Goal: Task Accomplishment & Management: Manage account settings

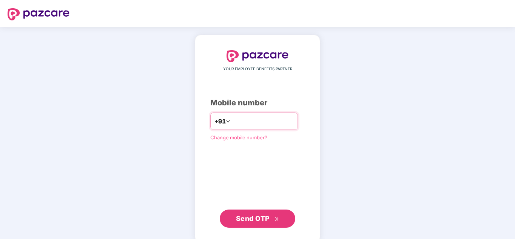
click at [237, 120] on input "number" at bounding box center [263, 121] width 62 height 12
type input "**********"
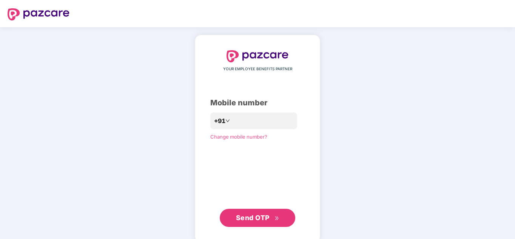
click at [263, 217] on span "Send OTP" at bounding box center [253, 218] width 34 height 8
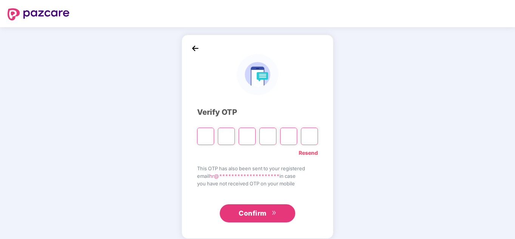
paste input "*"
type input "*"
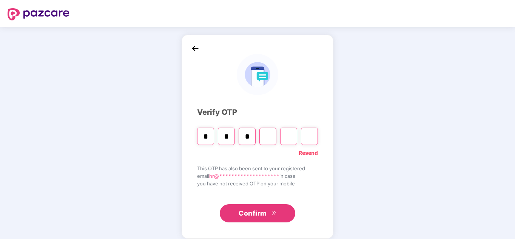
type input "*"
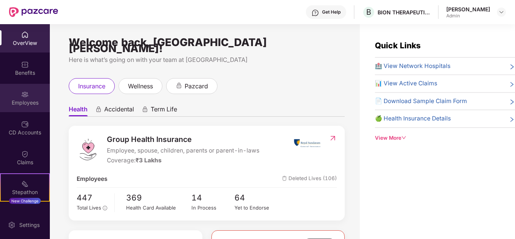
click at [25, 103] on div "Employees" at bounding box center [25, 103] width 50 height 8
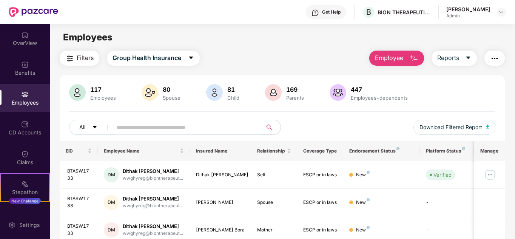
click at [102, 129] on button "All" at bounding box center [92, 127] width 46 height 15
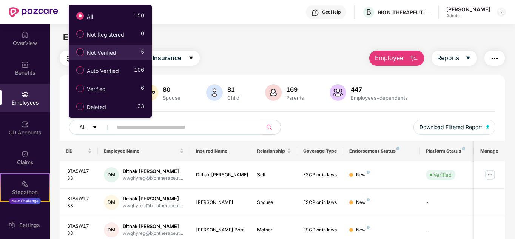
click at [120, 52] on label "Not Verified" at bounding box center [97, 52] width 51 height 13
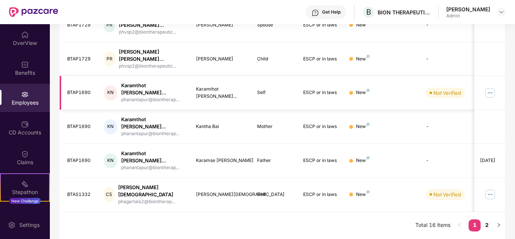
scroll to position [131, 0]
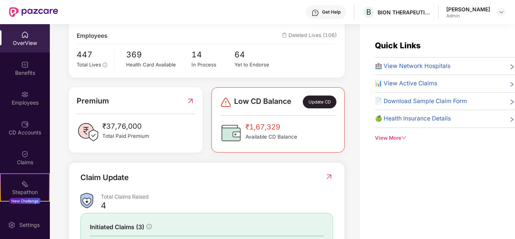
scroll to position [151, 0]
